Goal: Find specific page/section: Find specific page/section

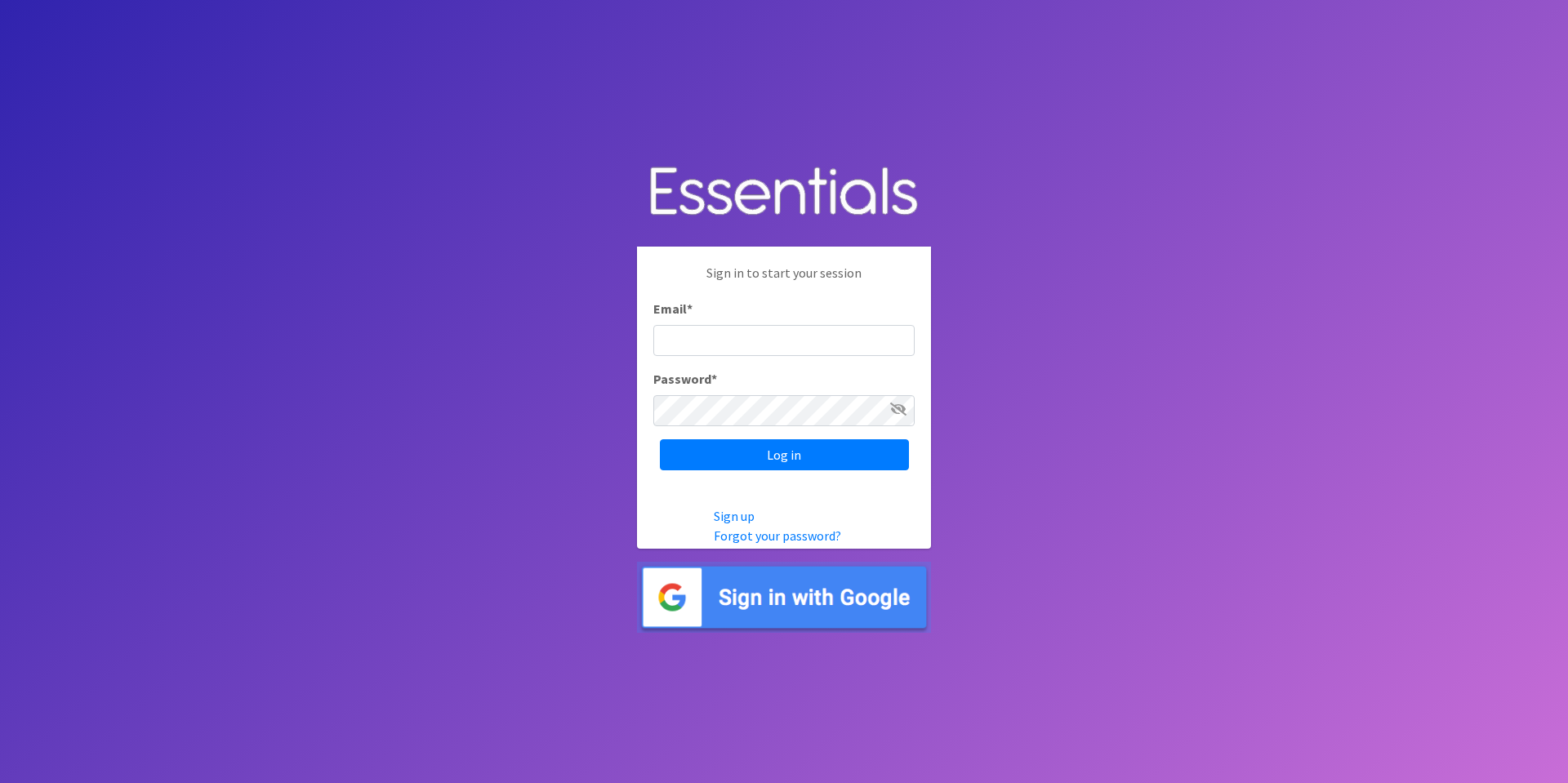
click at [813, 600] on img at bounding box center [784, 597] width 294 height 71
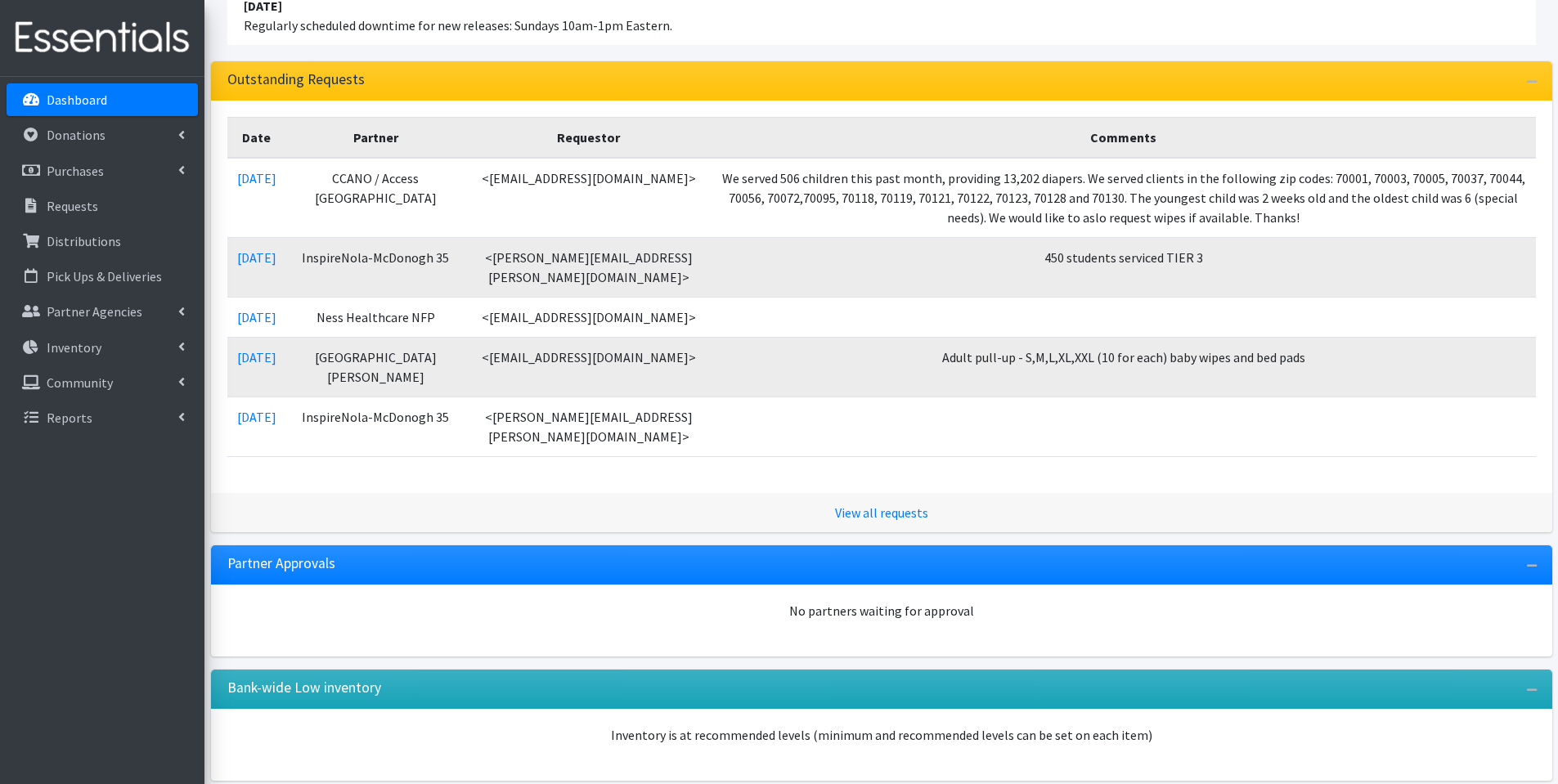
scroll to position [245, 0]
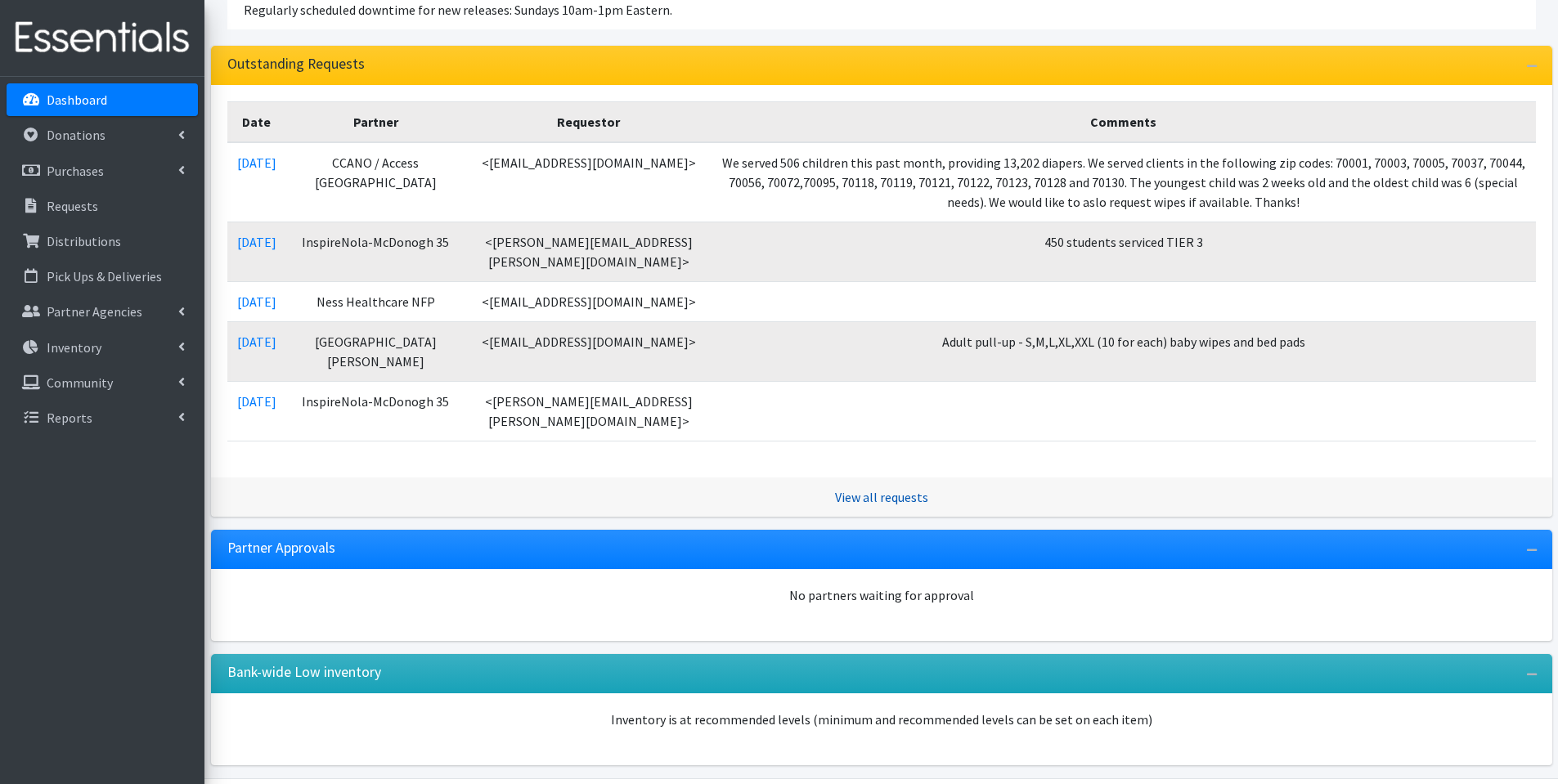
click at [921, 506] on link "View all requests" at bounding box center [881, 497] width 93 height 17
